Goal: Navigation & Orientation: Find specific page/section

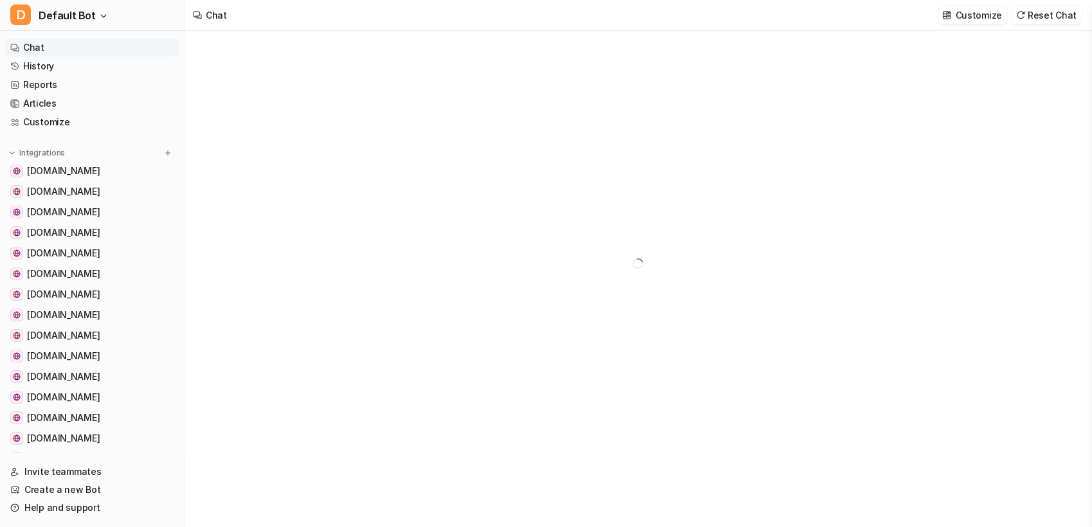
type textarea "**********"
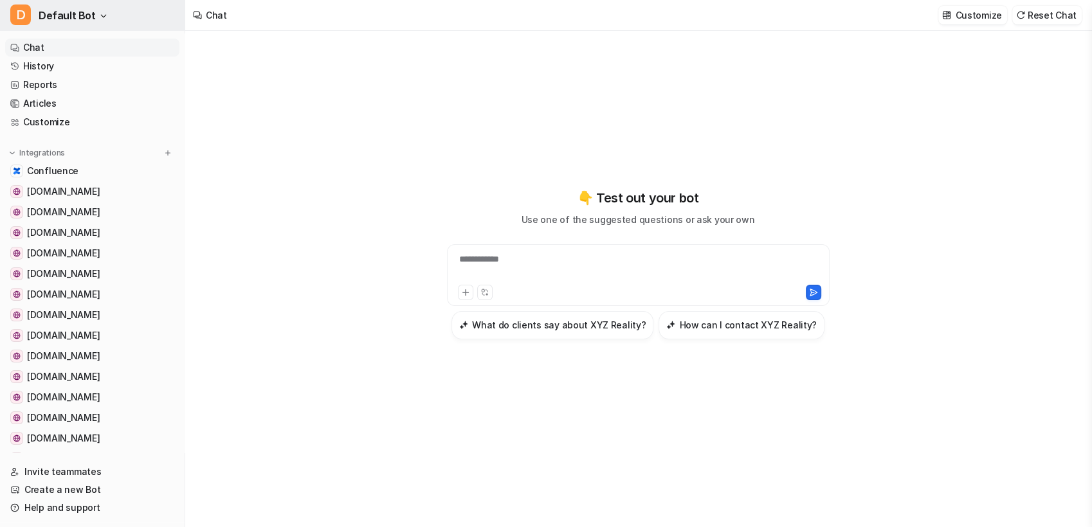
click at [100, 19] on icon "button" at bounding box center [104, 16] width 8 height 8
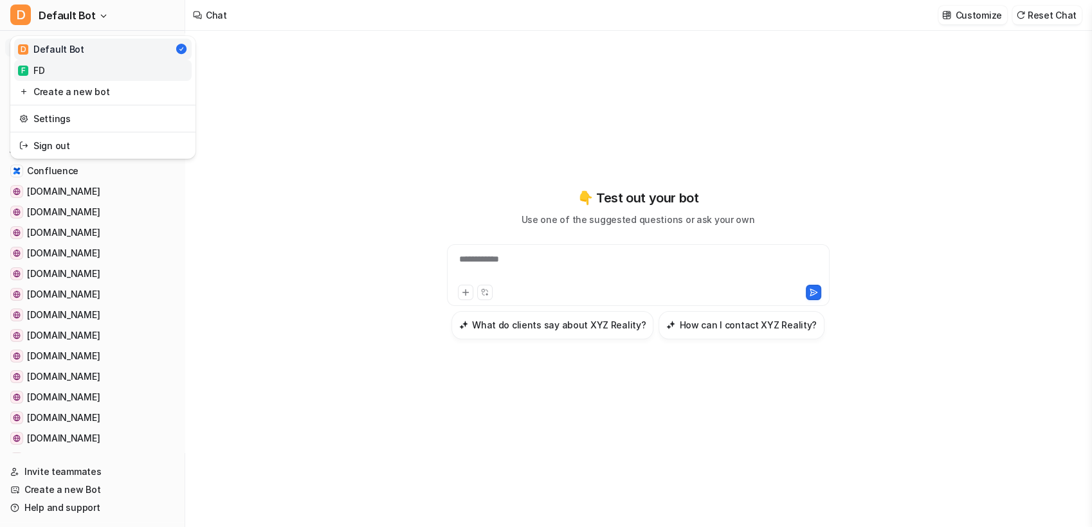
click at [82, 71] on link "F FD" at bounding box center [102, 70] width 177 height 21
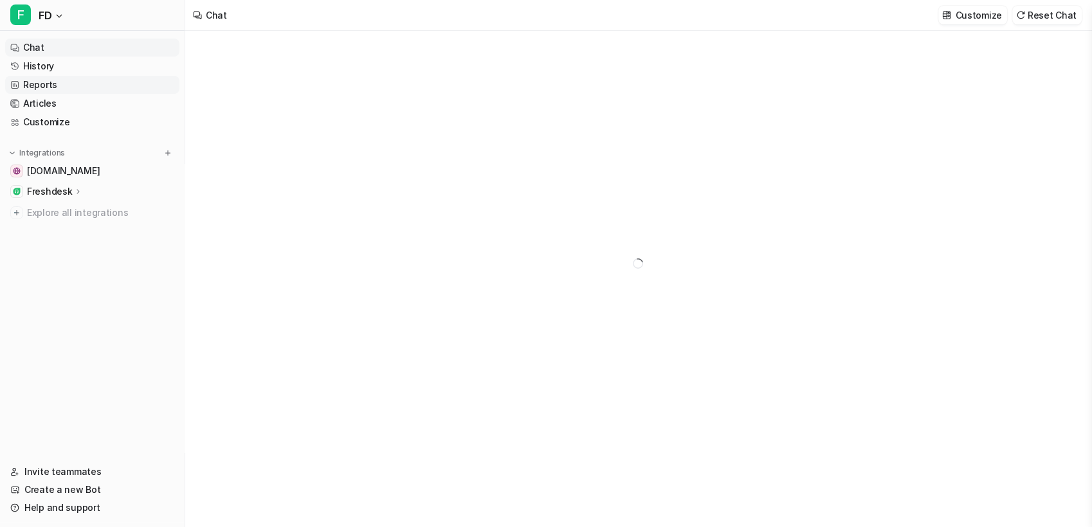
type textarea "**********"
click at [46, 58] on link "History" at bounding box center [92, 66] width 174 height 18
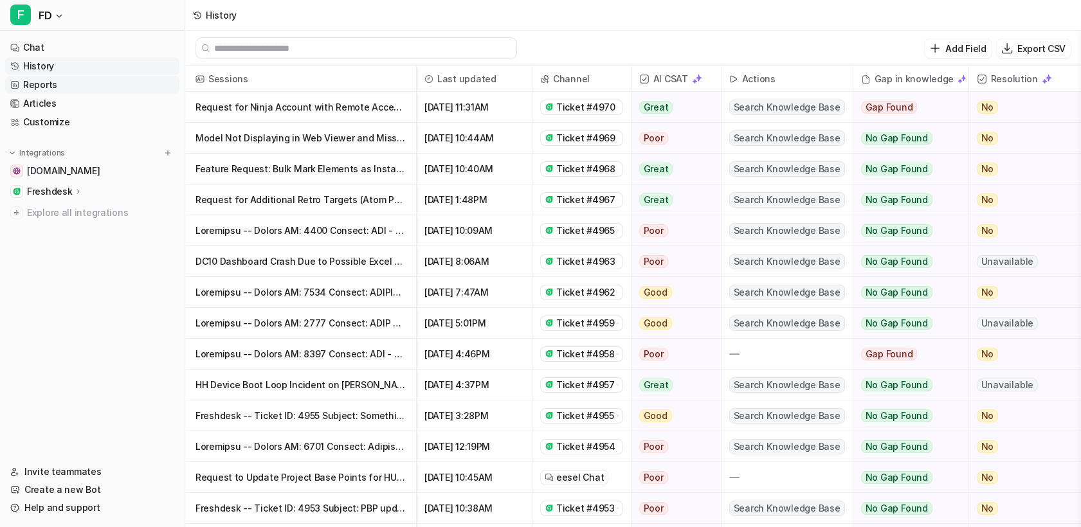
click at [76, 78] on link "Reports" at bounding box center [92, 85] width 174 height 18
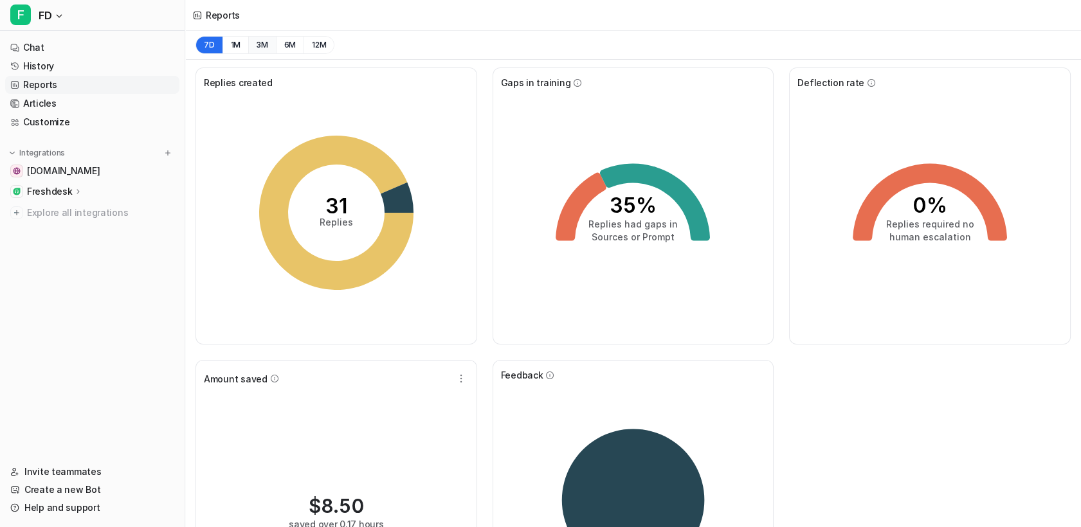
click at [262, 44] on button "3M" at bounding box center [262, 45] width 28 height 18
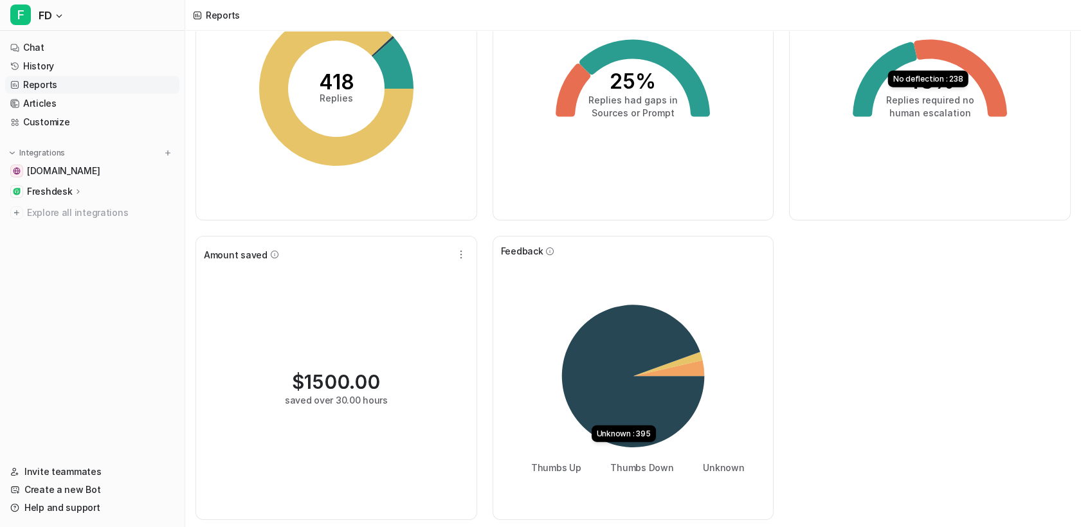
scroll to position [48, 0]
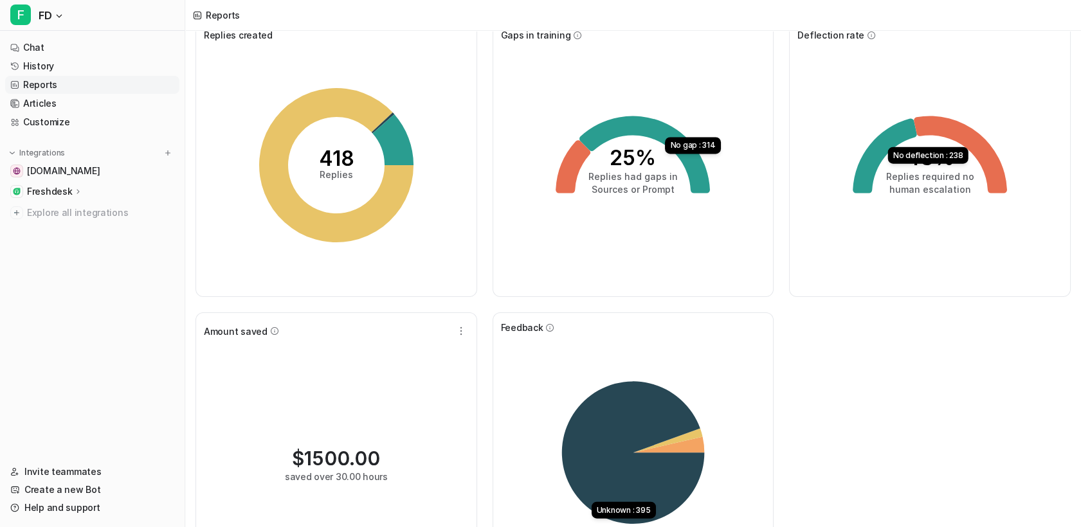
click at [647, 125] on icon at bounding box center [644, 154] width 130 height 77
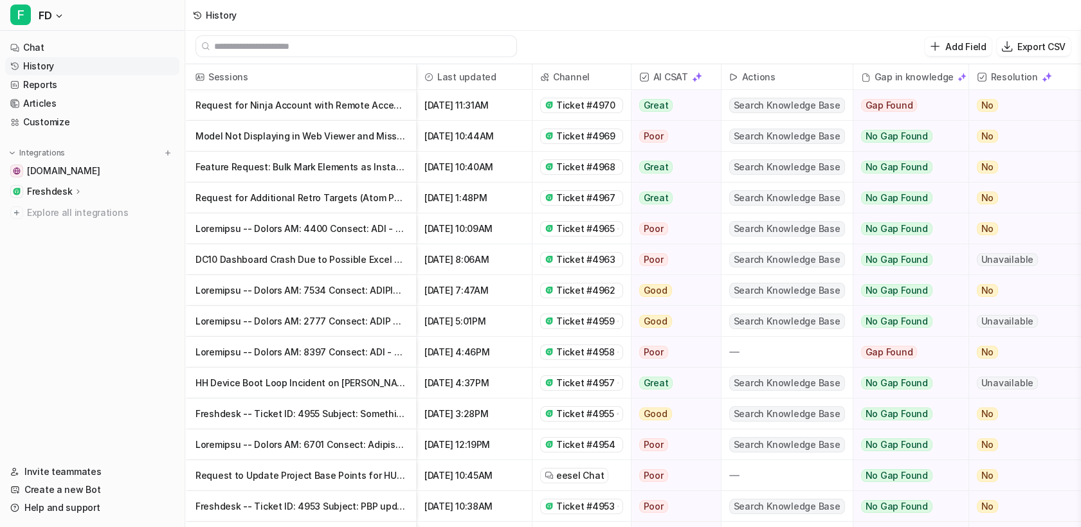
scroll to position [2, 0]
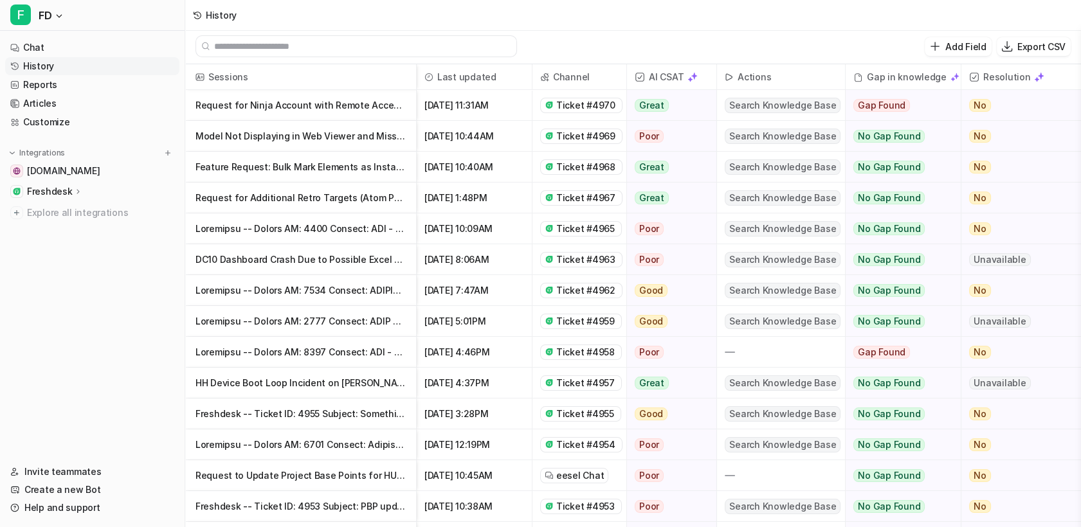
click at [36, 69] on link "History" at bounding box center [92, 66] width 174 height 18
